Goal: Information Seeking & Learning: Understand process/instructions

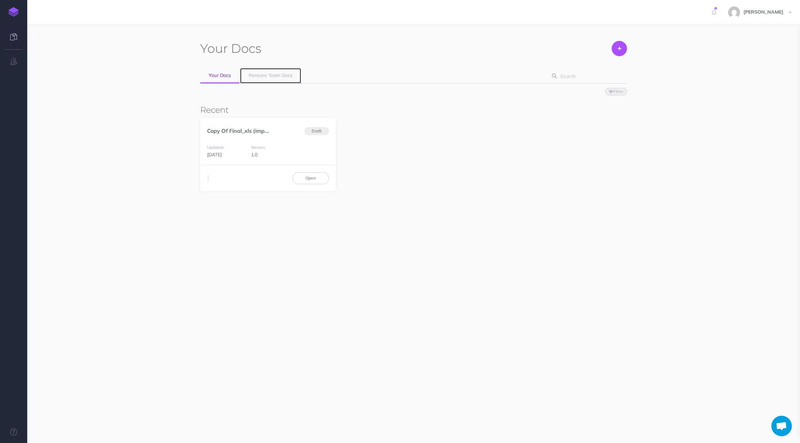
click at [259, 79] on link "Rencore Team Docs" at bounding box center [270, 75] width 61 height 15
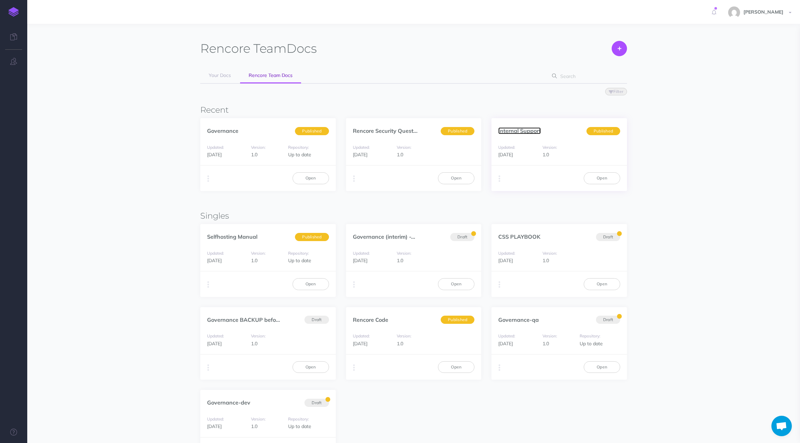
click at [524, 132] on link "Internal Support" at bounding box center [519, 130] width 43 height 7
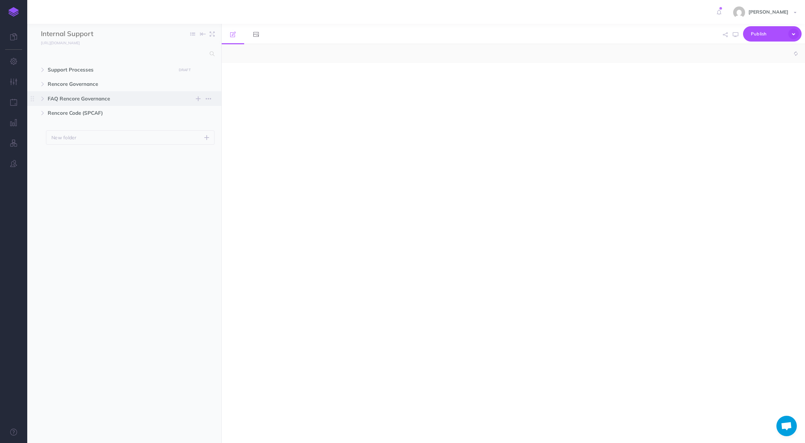
select select "null"
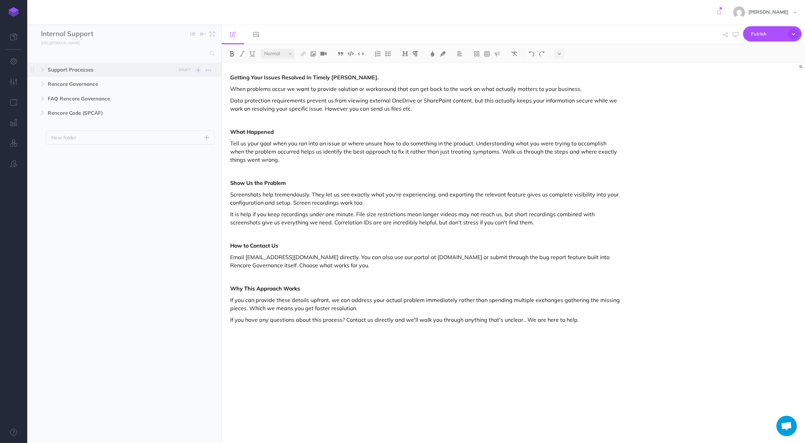
click at [53, 73] on span "Support Processes" at bounding box center [110, 70] width 124 height 8
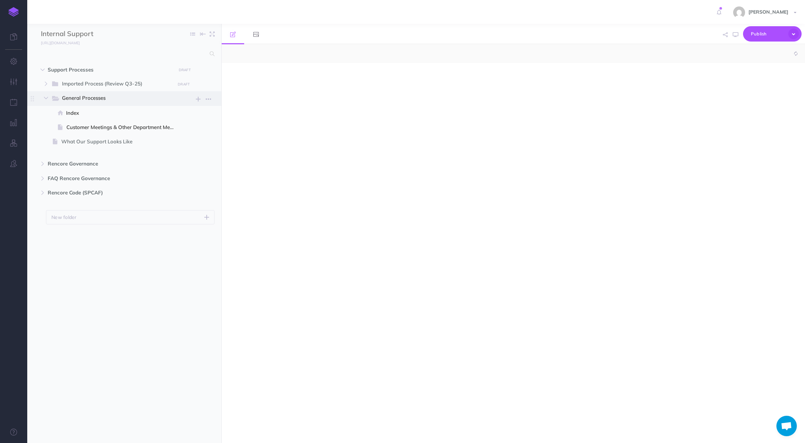
select select "null"
click at [46, 84] on icon "button" at bounding box center [46, 84] width 4 height 4
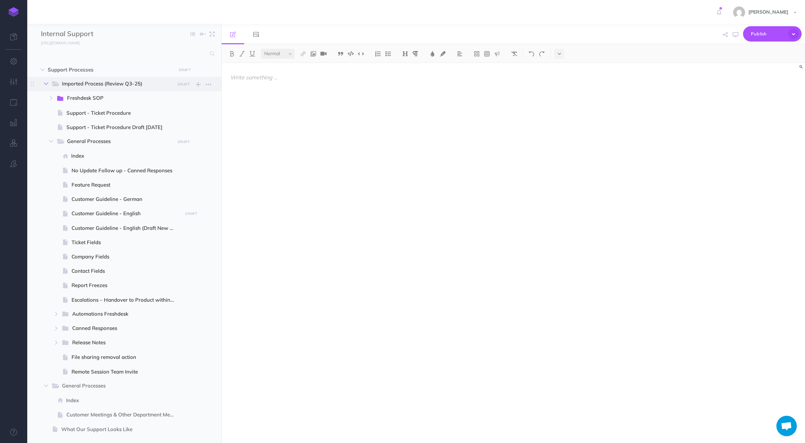
click at [46, 84] on icon "button" at bounding box center [46, 84] width 4 height 4
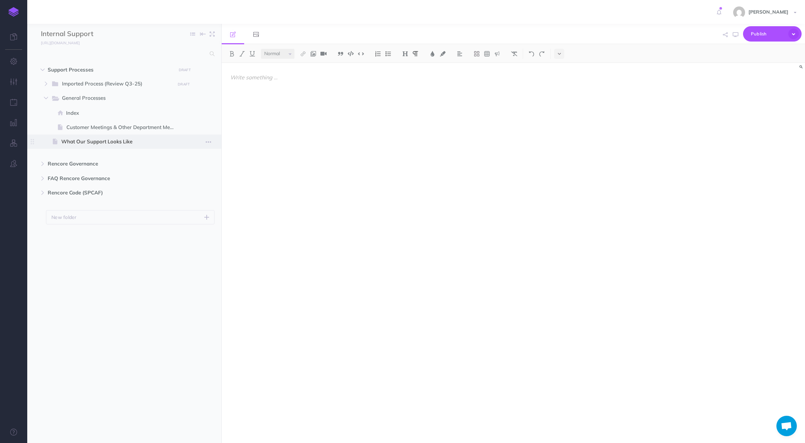
click at [87, 142] on span "What Our Support Looks Like" at bounding box center [120, 142] width 119 height 8
select select "null"
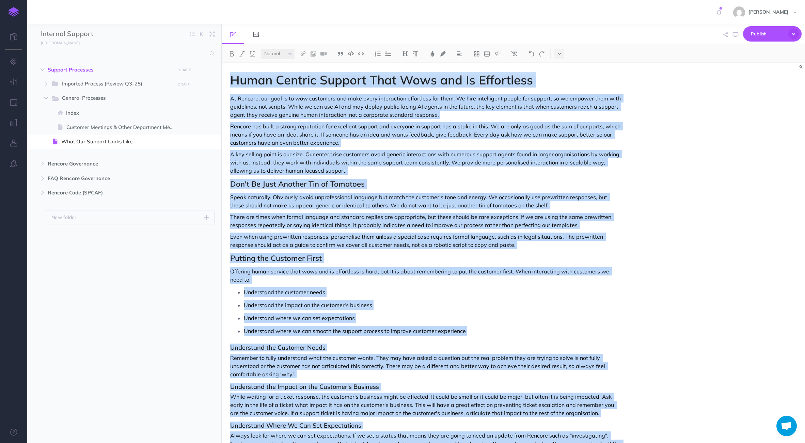
copy div "Human Centric Support That Wows and Is Effortless At Rencore, our goal is to wo…"
